Goal: Task Accomplishment & Management: Use online tool/utility

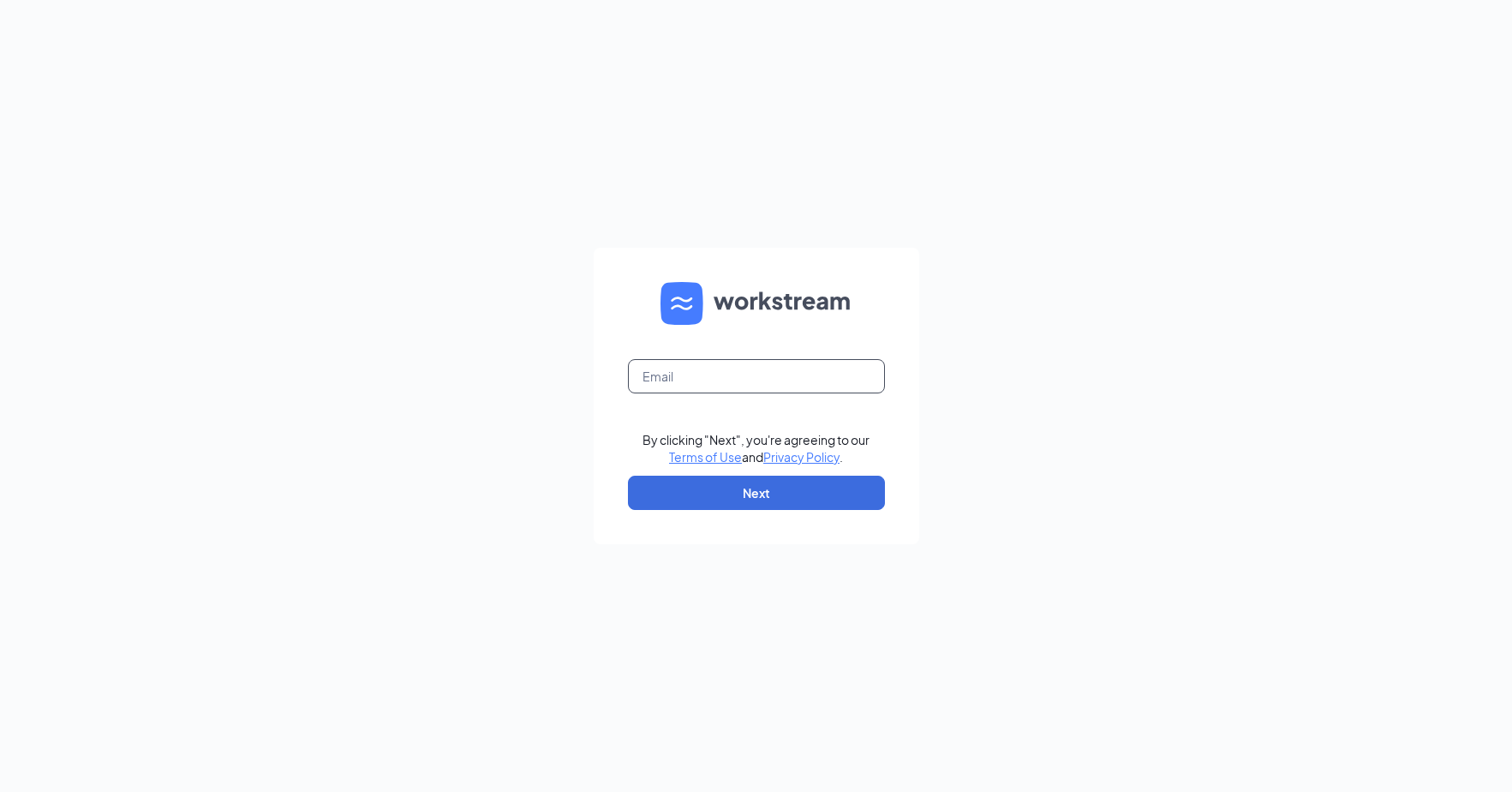
click at [684, 378] on input "text" at bounding box center [756, 376] width 257 height 34
click at [701, 371] on input "rs026113" at bounding box center [756, 376] width 257 height 34
type input "[EMAIL_ADDRESS][DOMAIN_NAME]"
click at [703, 485] on button "Next" at bounding box center [756, 492] width 257 height 34
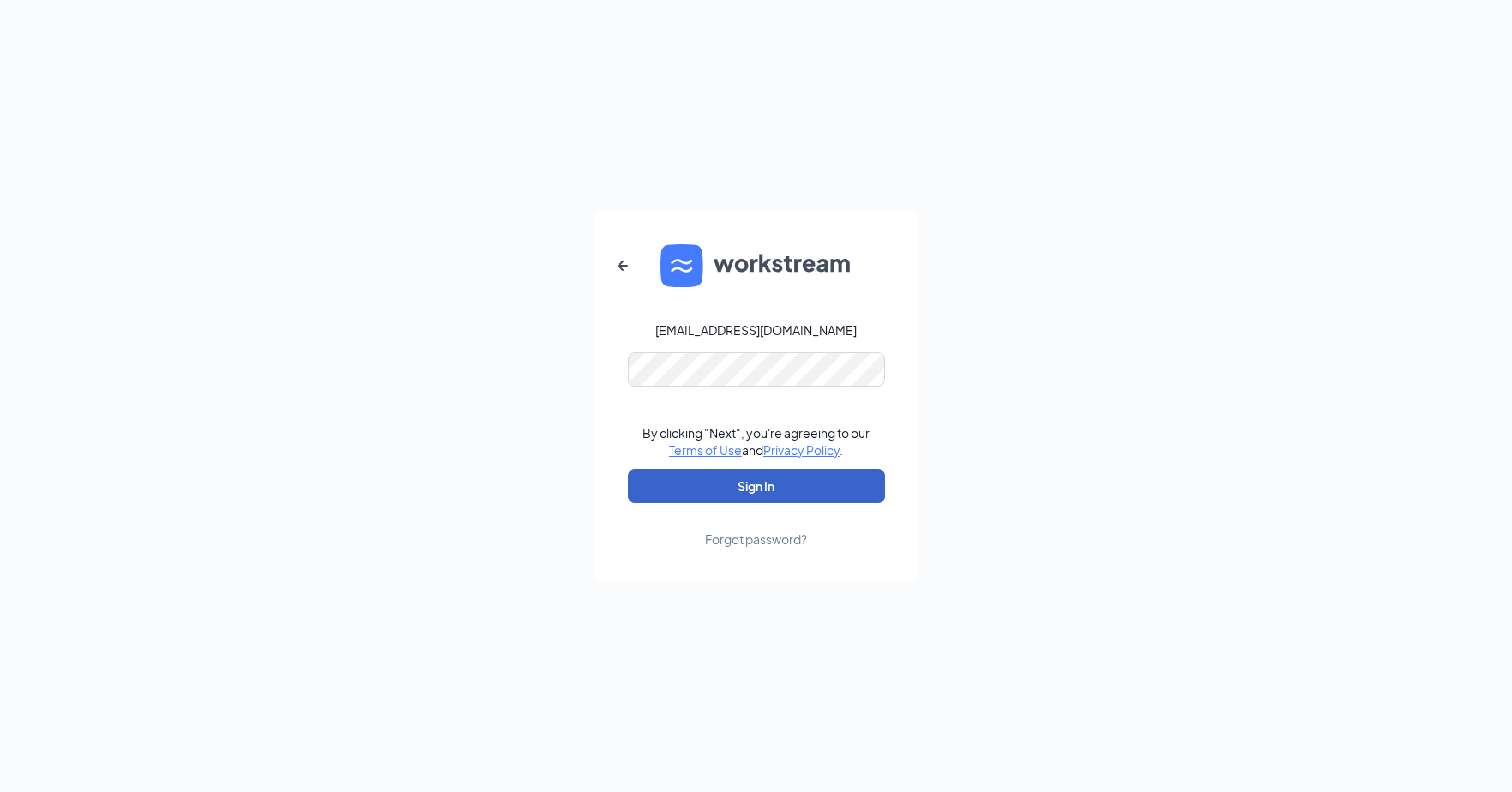
click at [694, 484] on button "Sign In" at bounding box center [756, 486] width 257 height 34
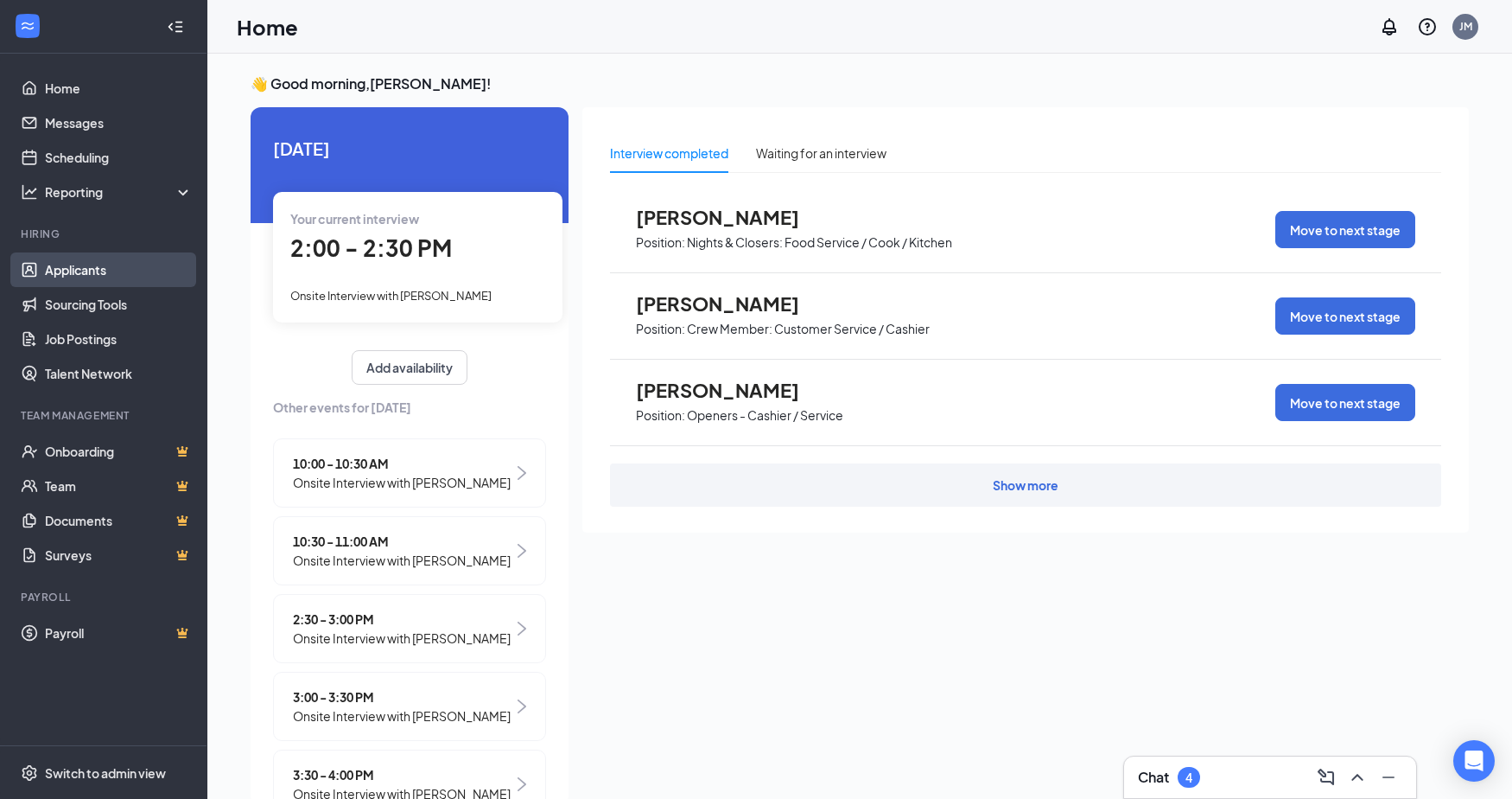
click at [95, 271] on link "Applicants" at bounding box center [119, 269] width 148 height 35
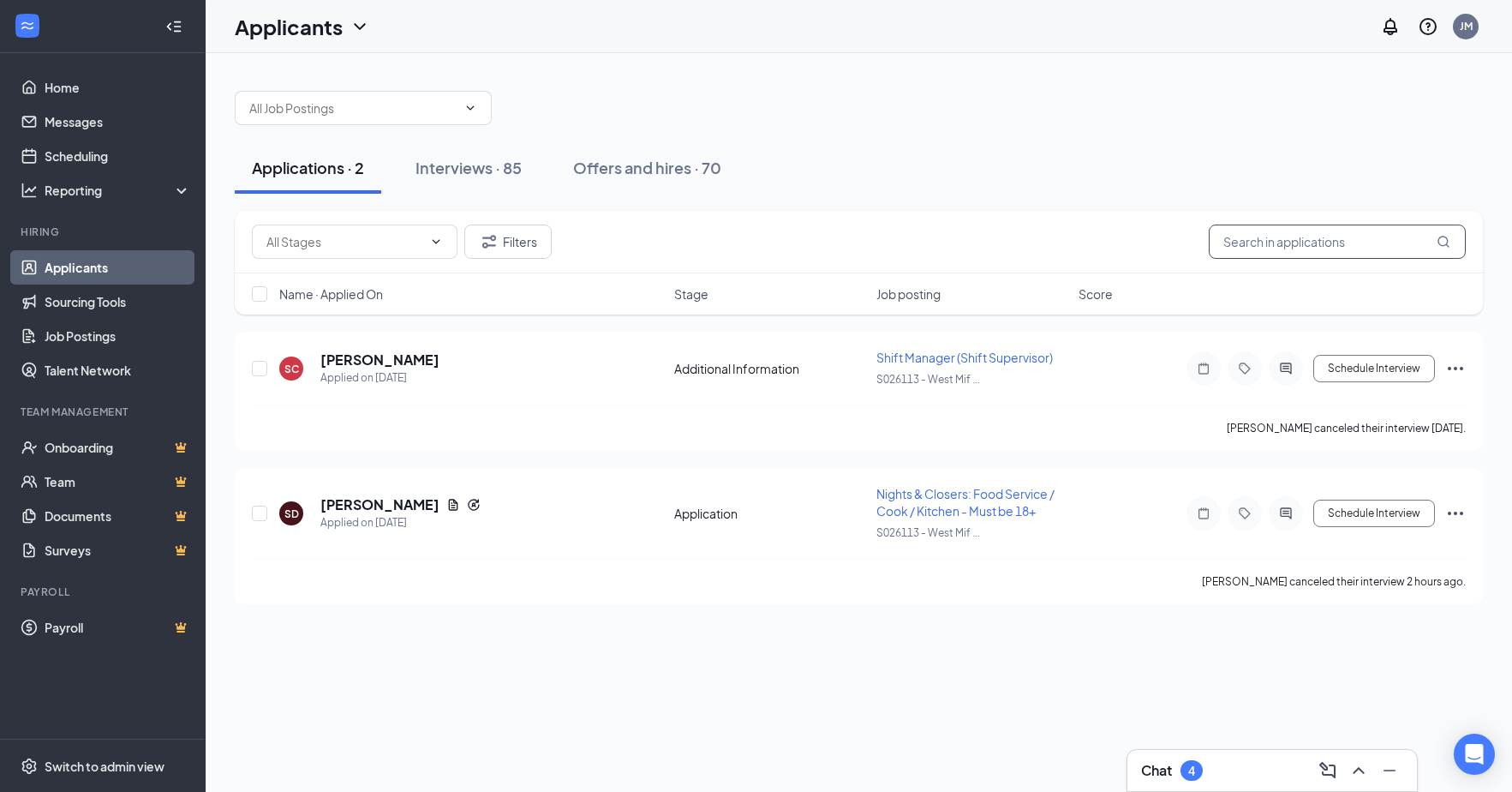
click at [1247, 238] on input "text" at bounding box center [1337, 241] width 257 height 34
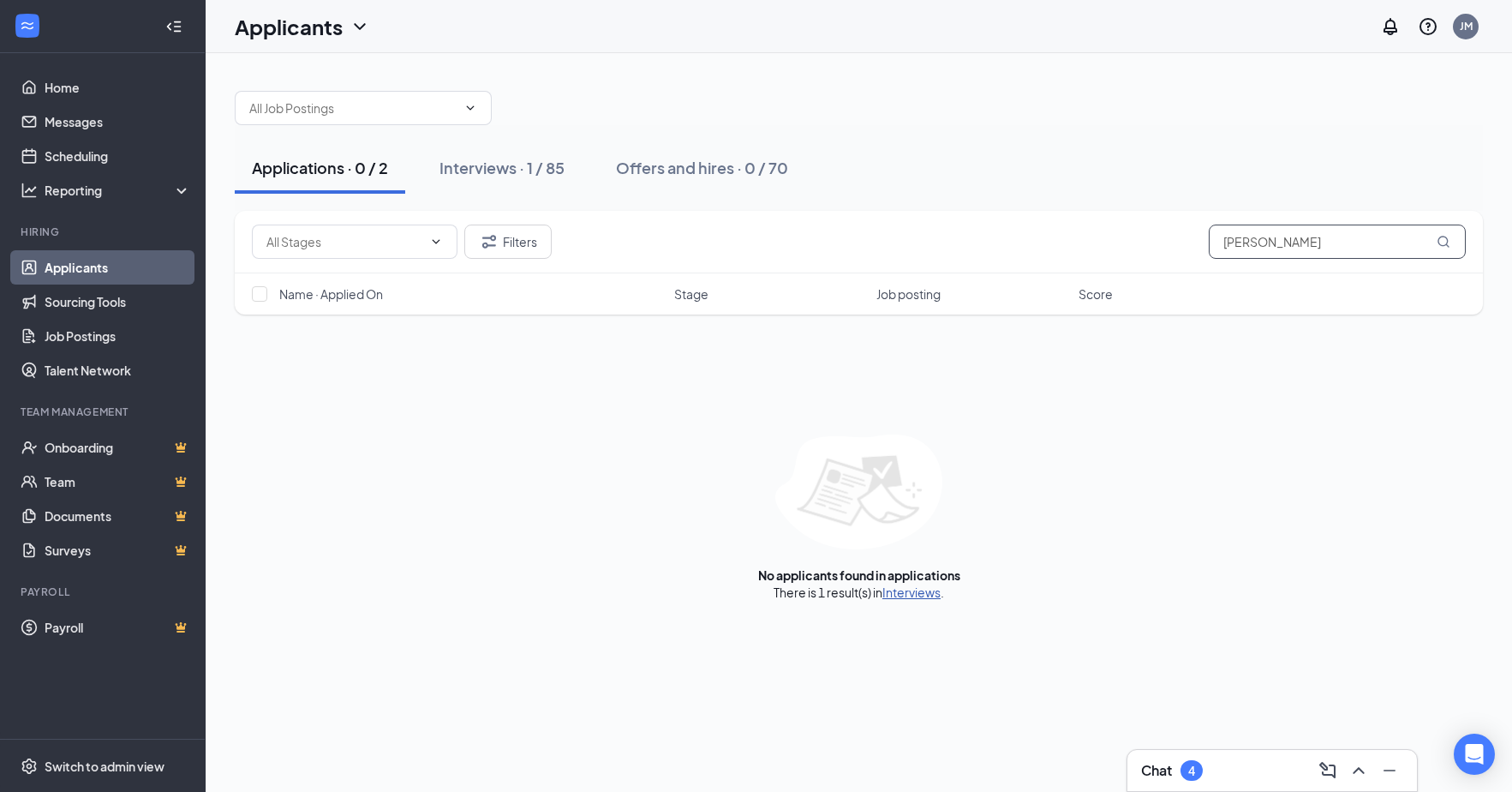
type input "[PERSON_NAME]"
click at [923, 596] on link "Interviews" at bounding box center [911, 591] width 58 height 16
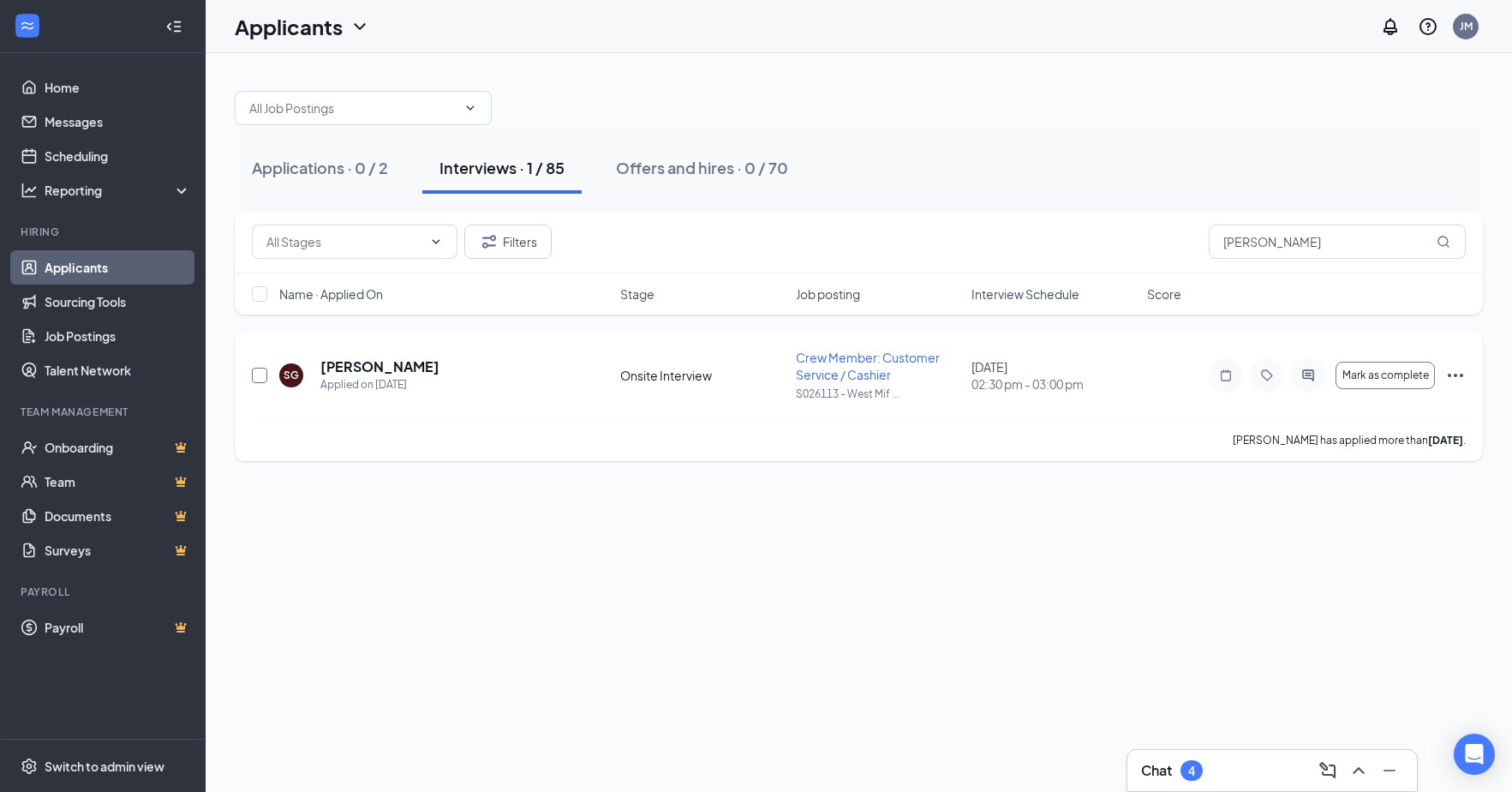
click at [266, 373] on input "checkbox" at bounding box center [259, 375] width 16 height 16
checkbox input "true"
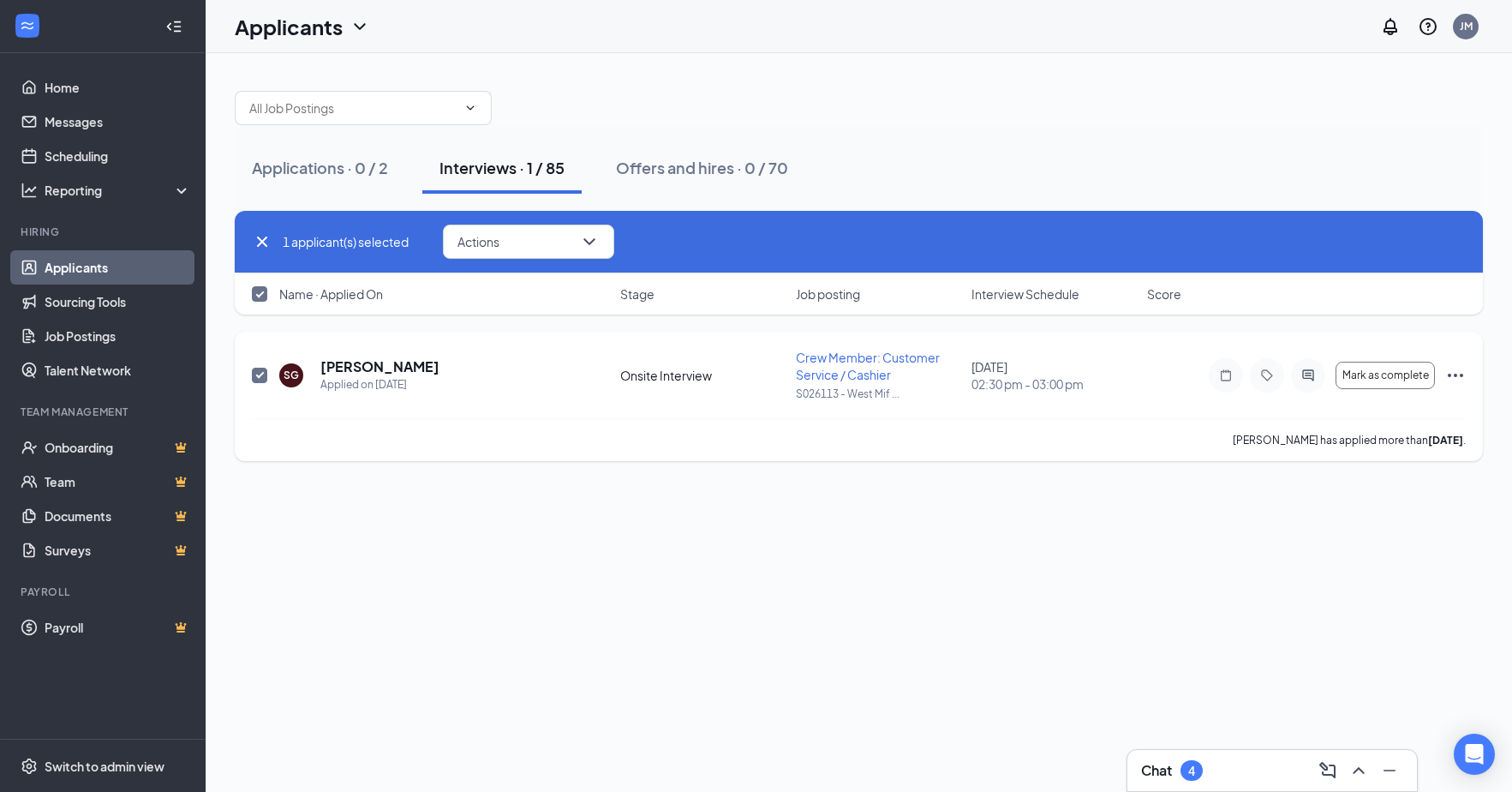
click at [1456, 372] on icon "Ellipses" at bounding box center [1455, 375] width 20 height 20
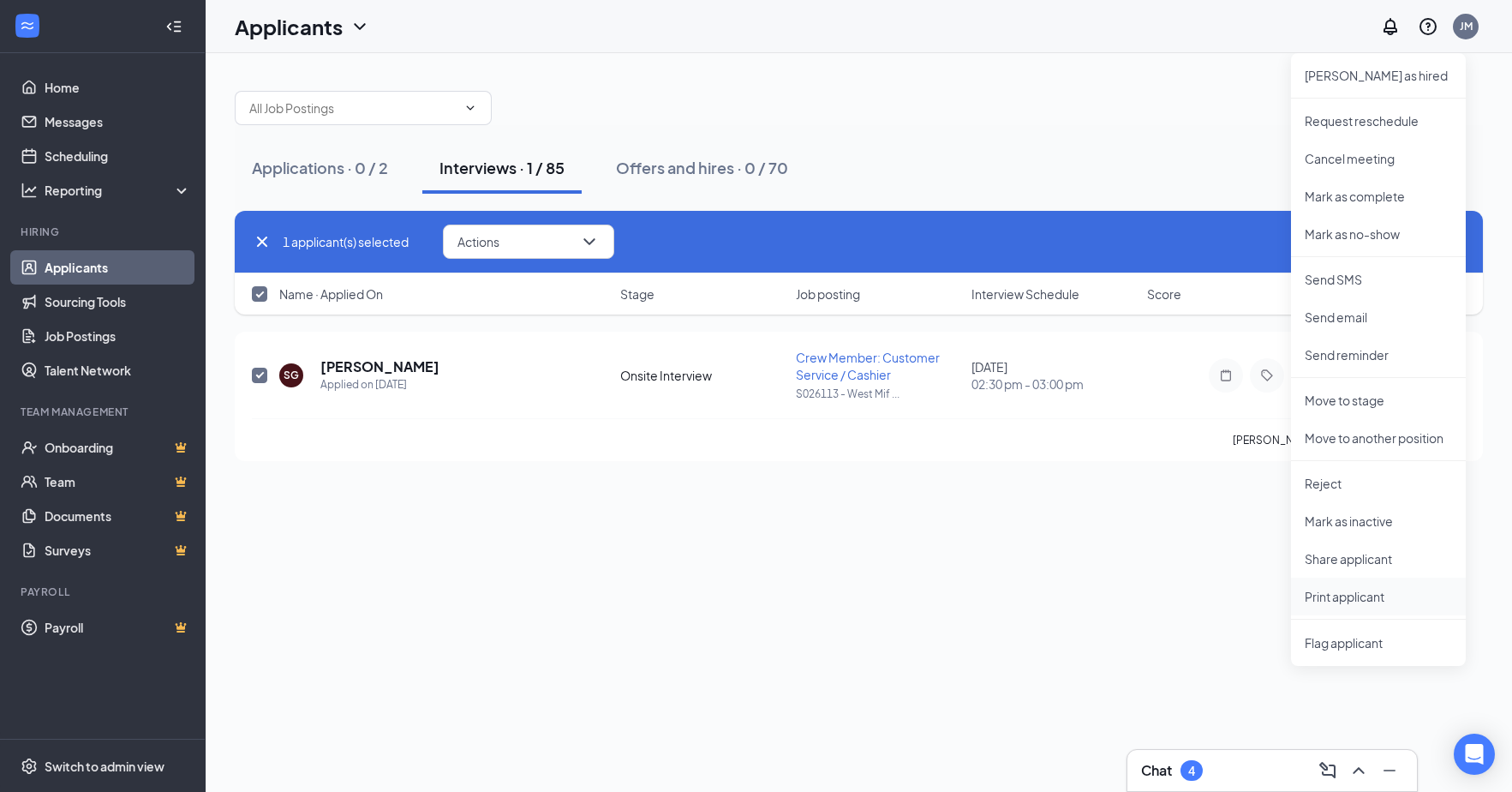
click at [1342, 597] on p "Print applicant" at bounding box center [1378, 596] width 148 height 17
